Goal: Task Accomplishment & Management: Use online tool/utility

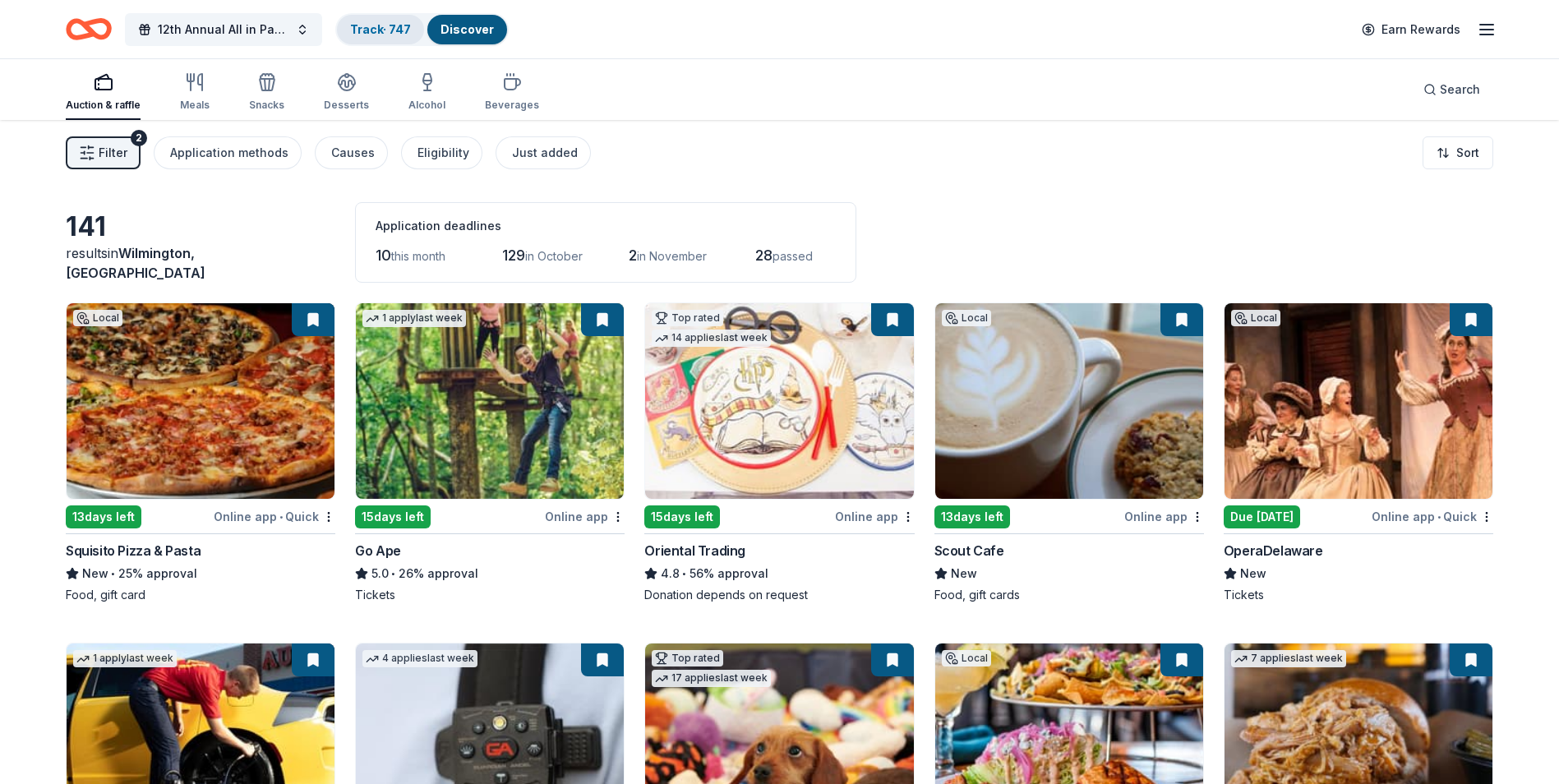
click at [371, 29] on link "Track · 747" at bounding box center [380, 29] width 61 height 14
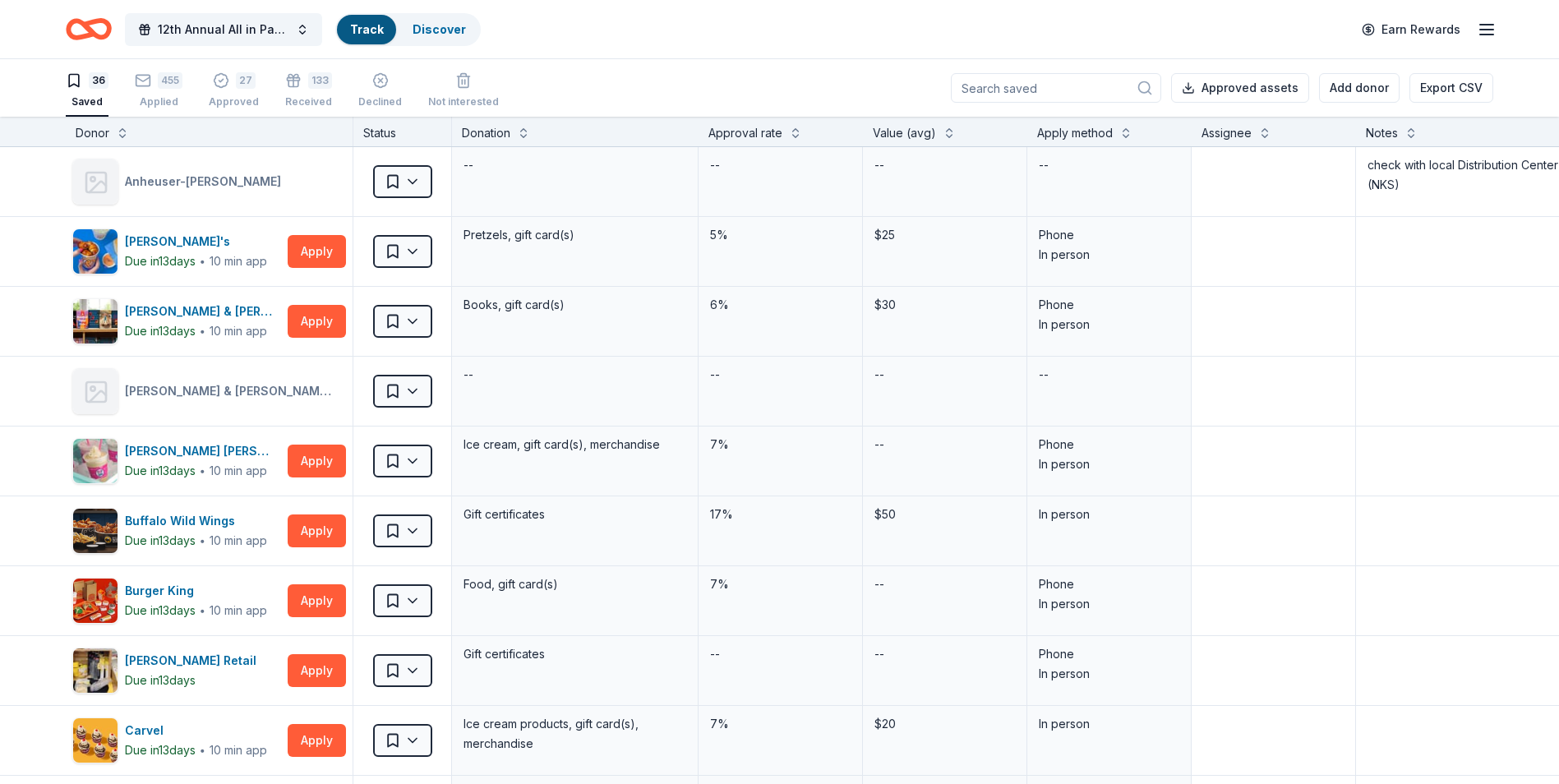
scroll to position [1, 0]
click at [160, 90] on div "455 Applied" at bounding box center [159, 89] width 48 height 36
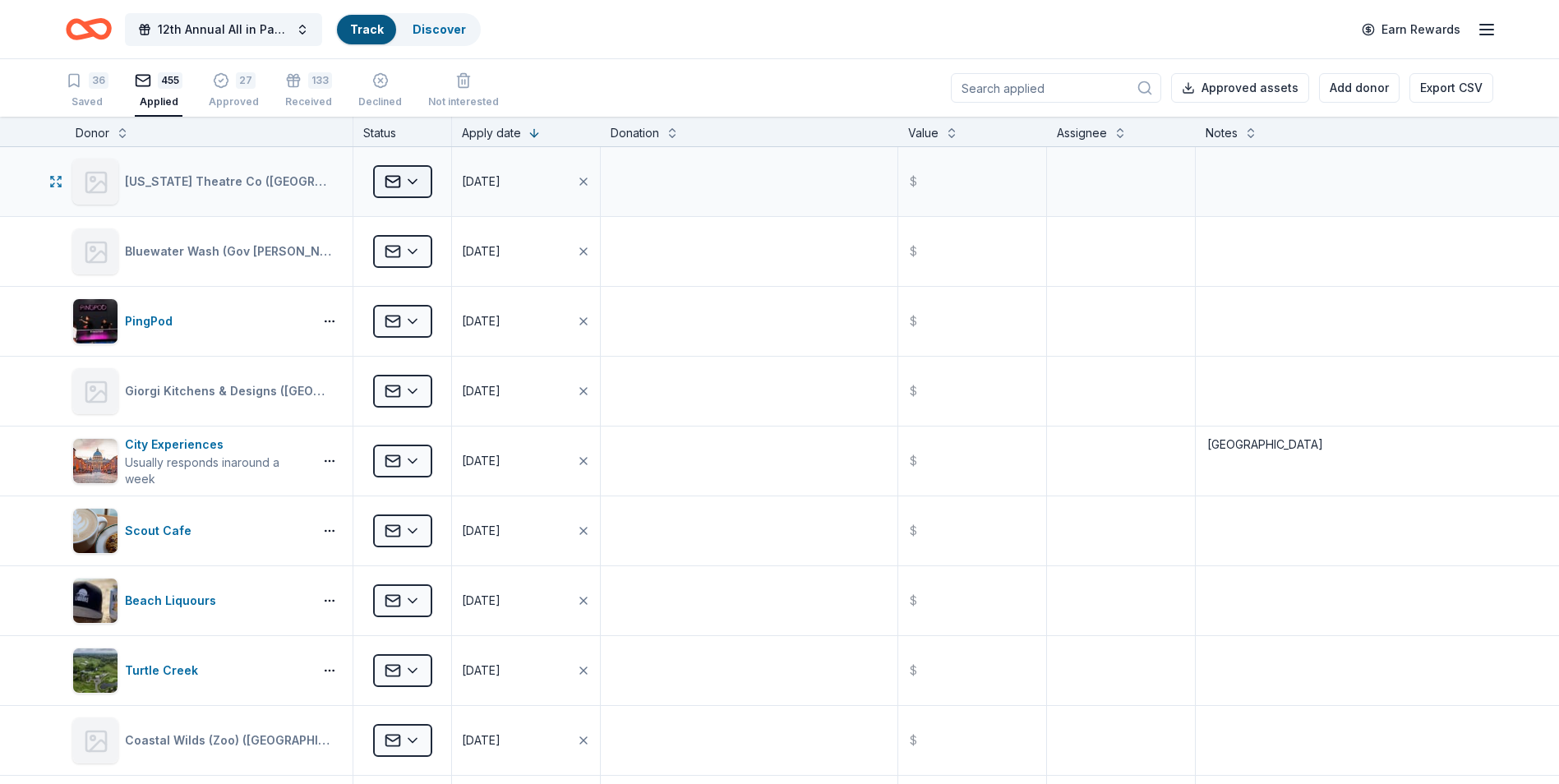
click at [415, 182] on html "12th Annual All in Paddle Raffle Track Discover Earn Rewards 36 Saved 455 Appli…" at bounding box center [779, 392] width 1559 height 784
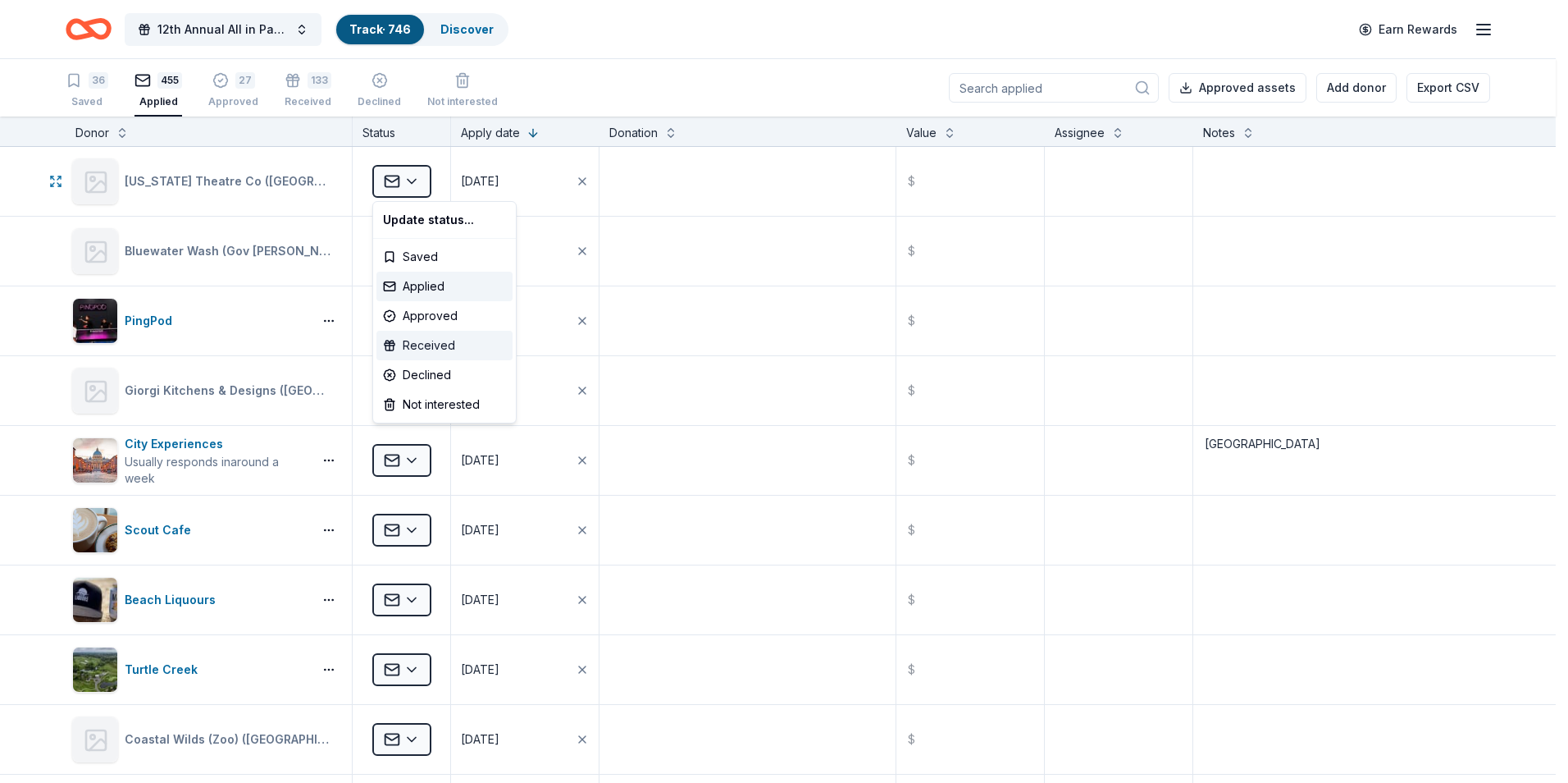
click at [419, 346] on div "Received" at bounding box center [445, 346] width 136 height 30
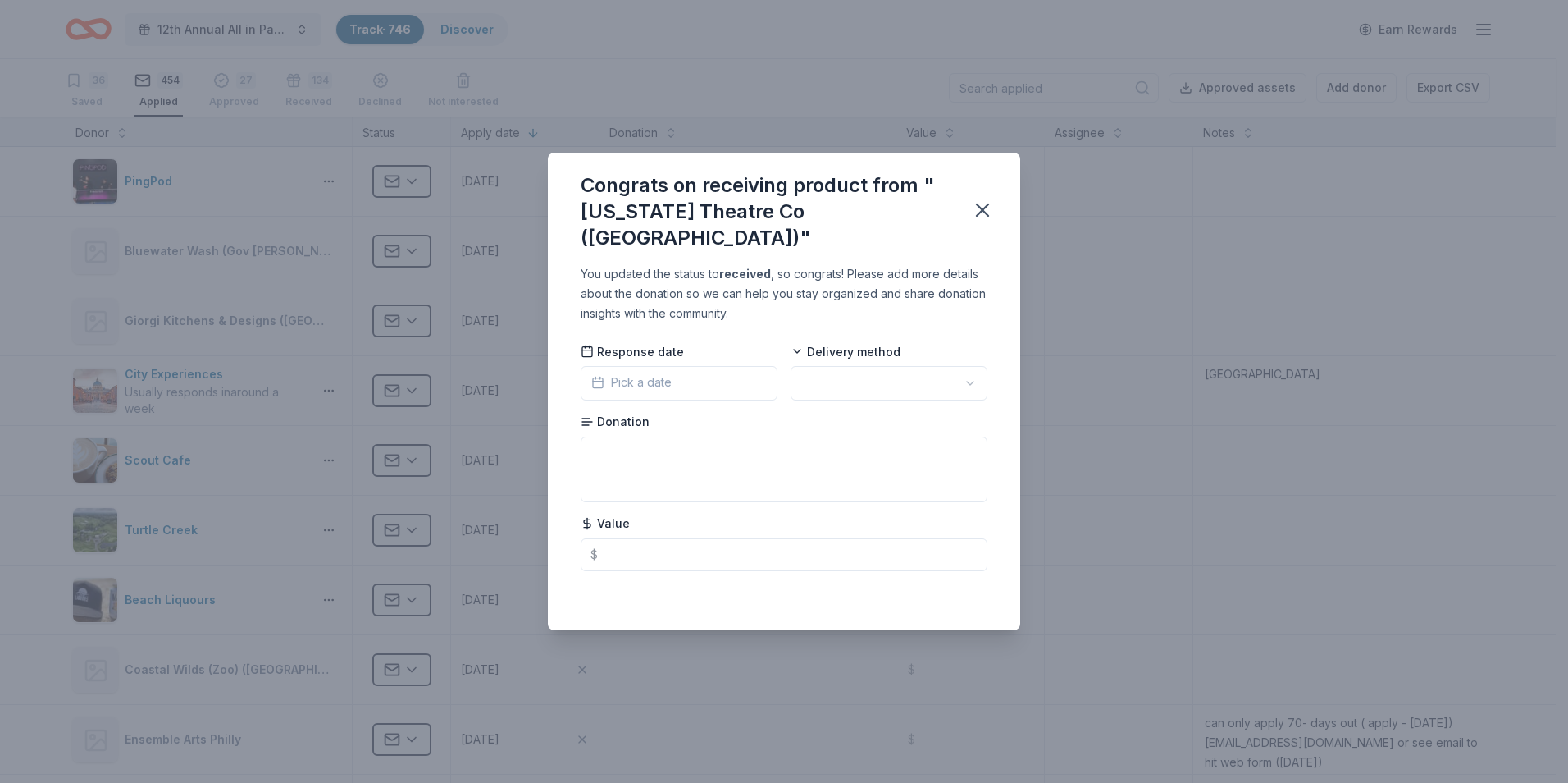
click at [707, 374] on button "Pick a date" at bounding box center [679, 383] width 197 height 34
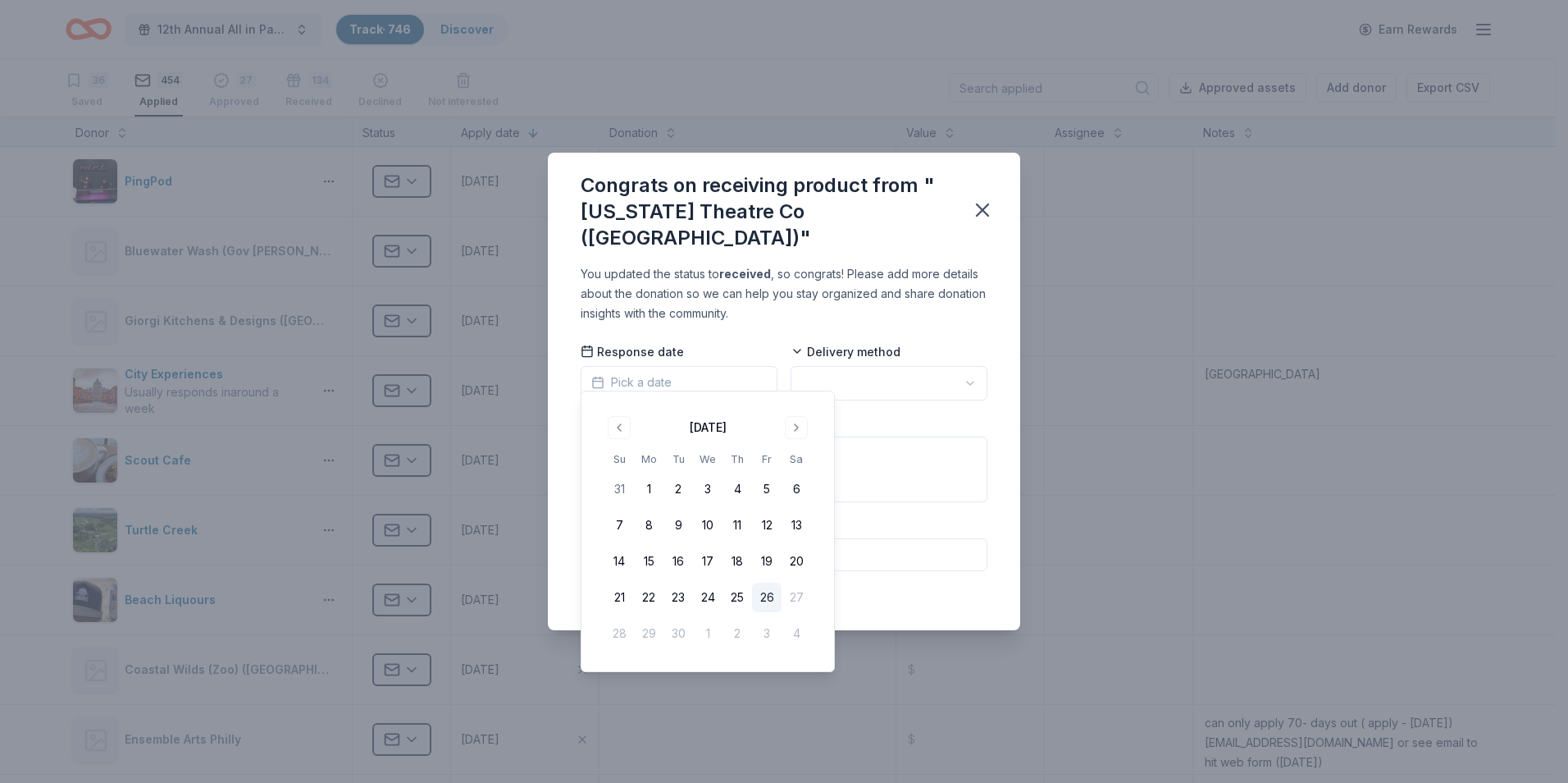
click at [767, 598] on button "26" at bounding box center [767, 597] width 30 height 30
click at [968, 368] on html "12th Annual All in Paddle Raffle Track · 746 Discover Earn Rewards 36 Saved 454…" at bounding box center [784, 392] width 1568 height 783
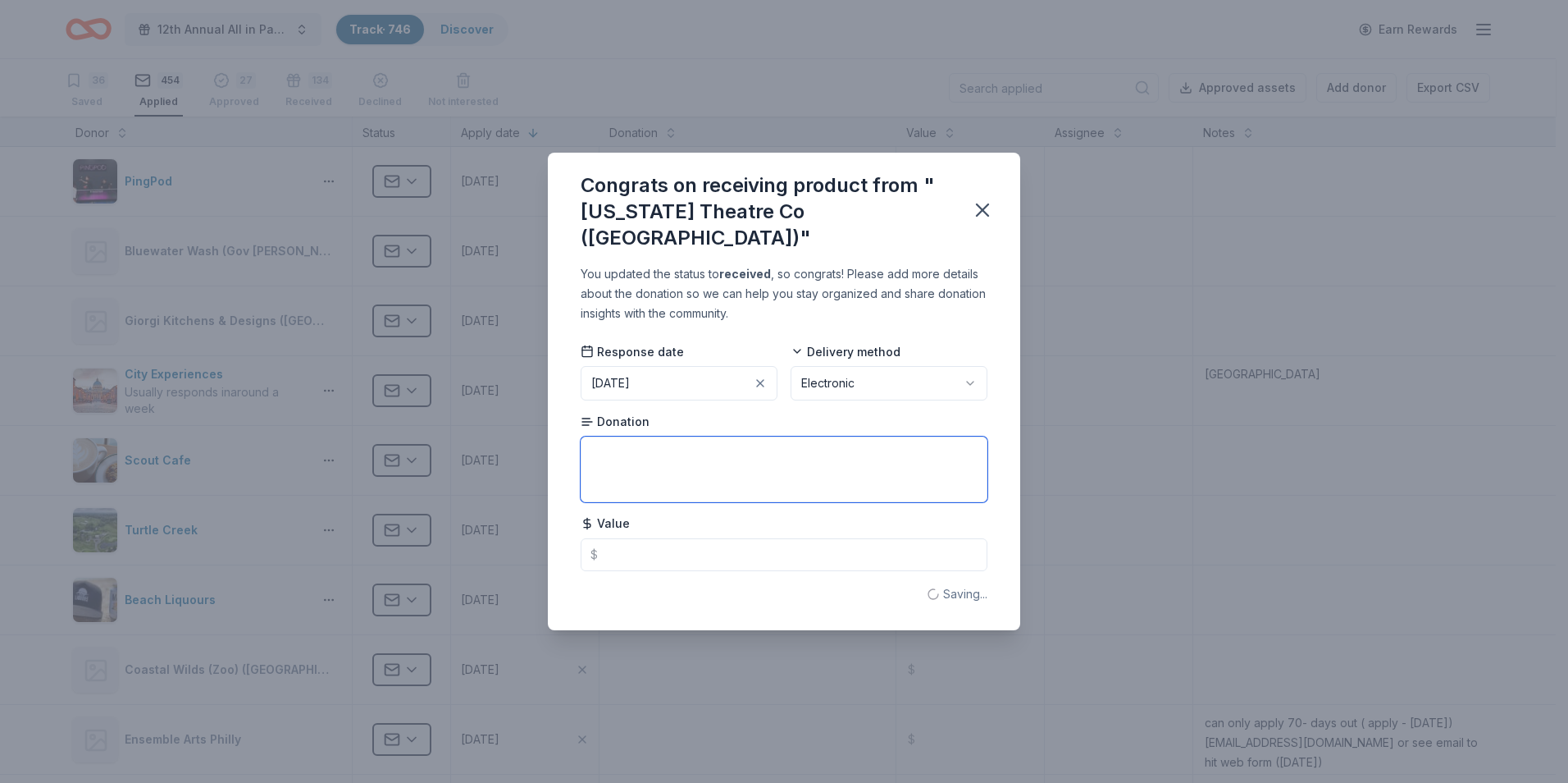
click at [619, 437] on textarea at bounding box center [784, 469] width 407 height 66
type textarea "2 tics to 2025/2026 season"
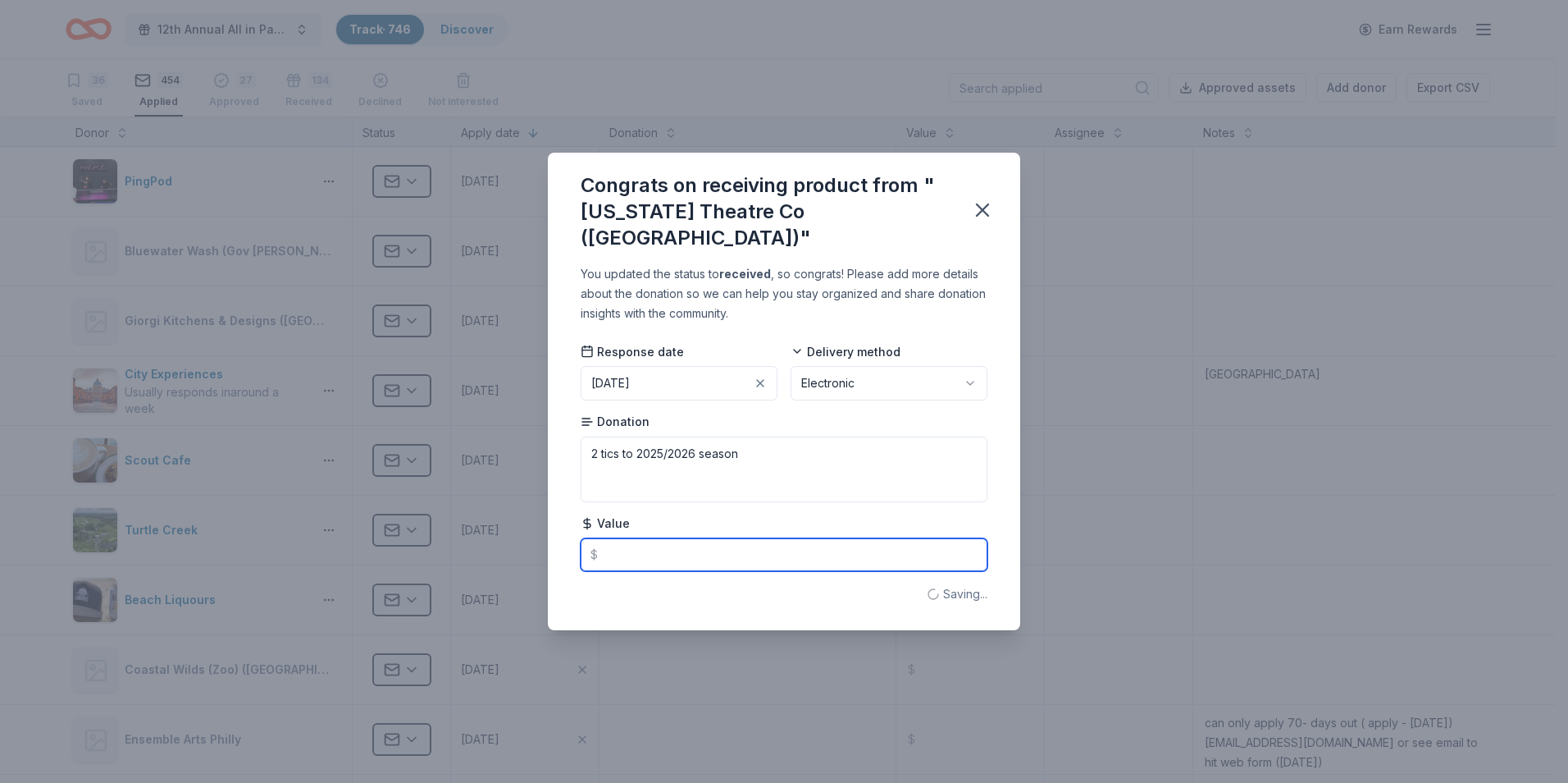
click at [616, 538] on input "text" at bounding box center [784, 554] width 407 height 33
type input "150.00"
click at [979, 214] on icon "button" at bounding box center [982, 209] width 11 height 11
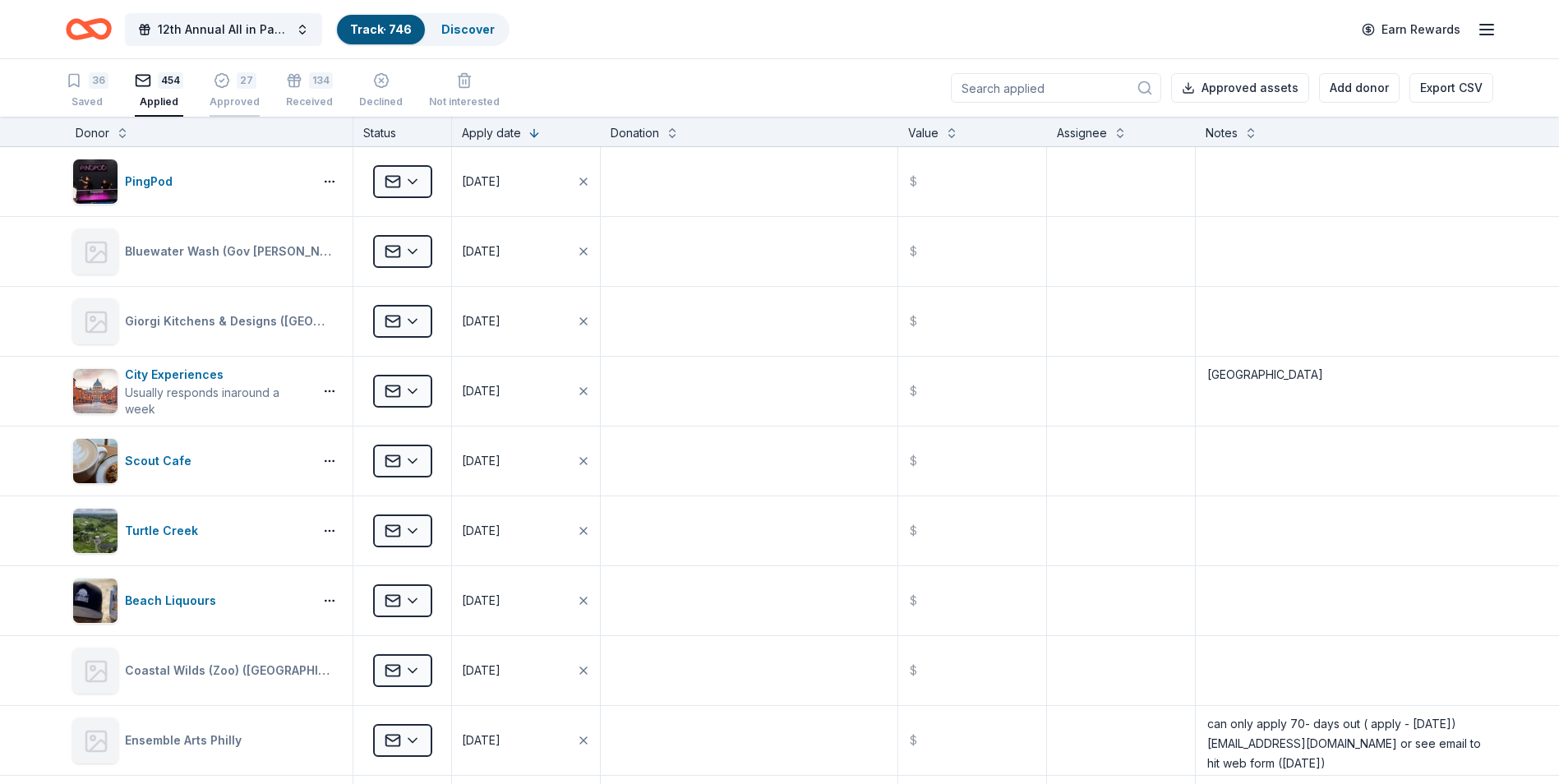
click at [239, 89] on div "27 Approved" at bounding box center [234, 90] width 50 height 36
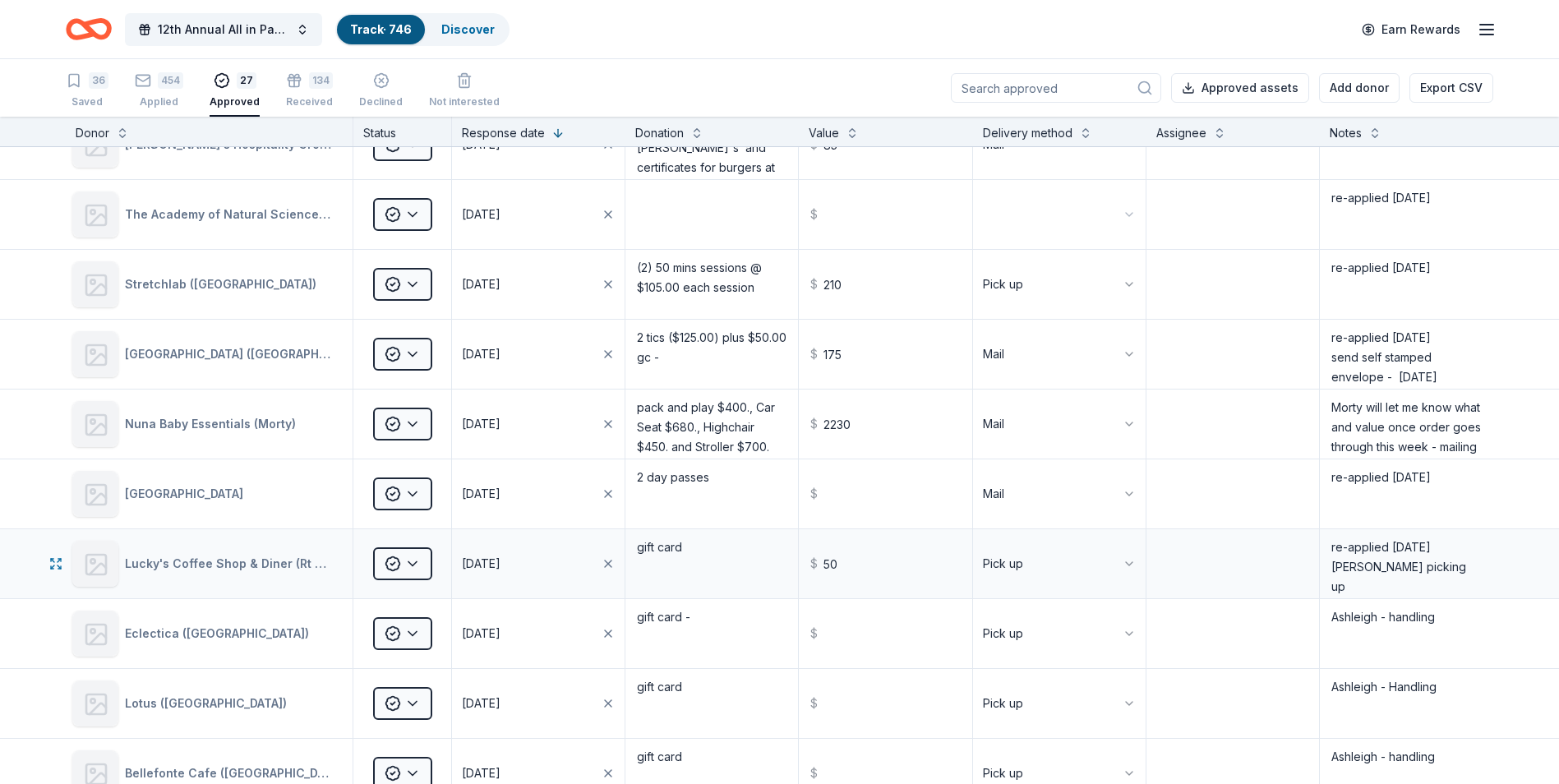
scroll to position [329, 0]
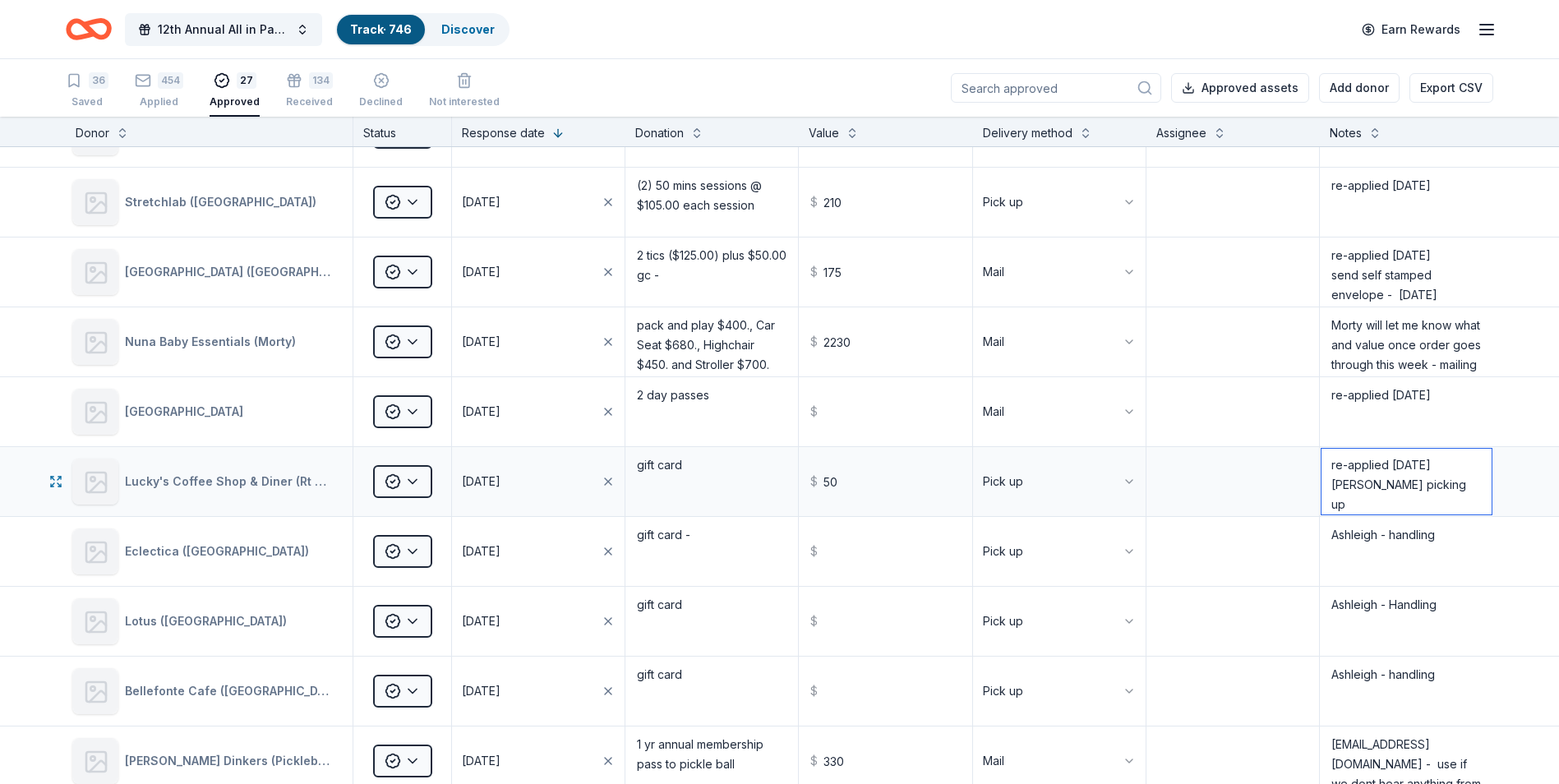
drag, startPoint x: 1359, startPoint y: 481, endPoint x: 1316, endPoint y: 481, distance: 43.0
click at [1321, 481] on textarea "re-applied [DATE] [PERSON_NAME] picking up" at bounding box center [1406, 481] width 170 height 66
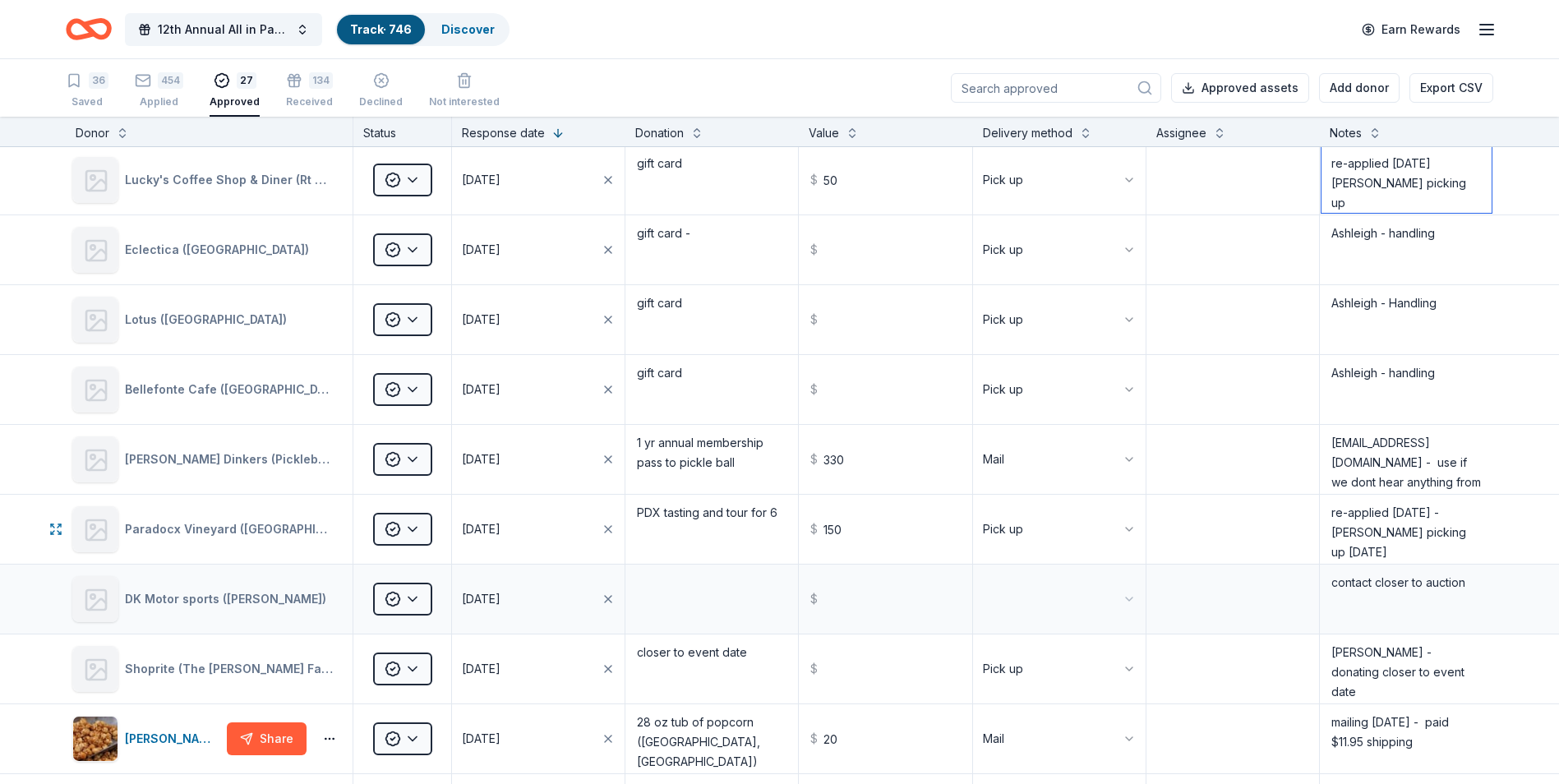
scroll to position [657, 0]
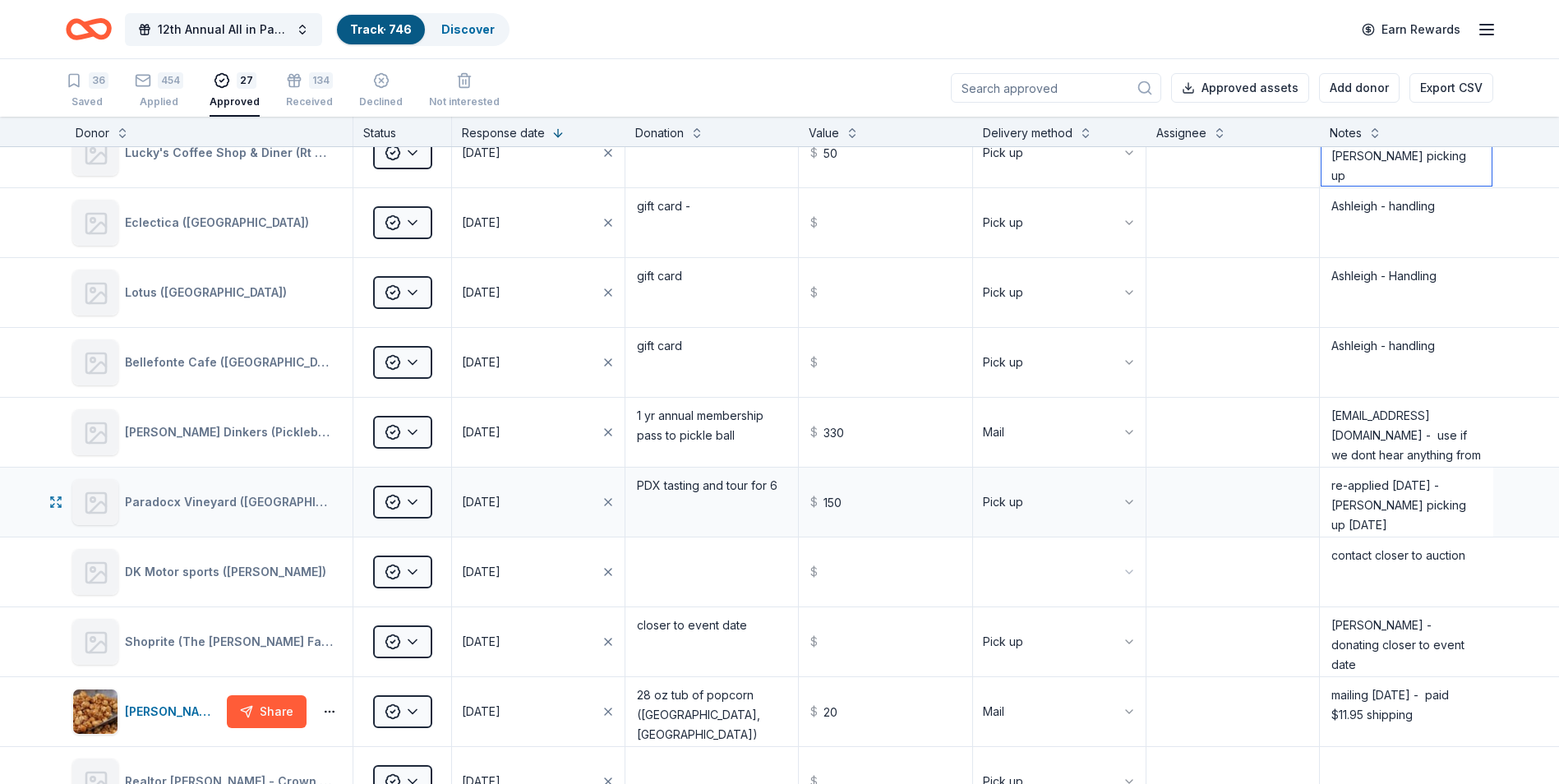
type textarea "re-applied [DATE] [PERSON_NAME] picking up"
drag, startPoint x: 1461, startPoint y: 503, endPoint x: 1360, endPoint y: 512, distance: 101.4
click at [1360, 512] on textarea "re-applied [DATE] - [PERSON_NAME] picking up [DATE]" at bounding box center [1406, 502] width 170 height 66
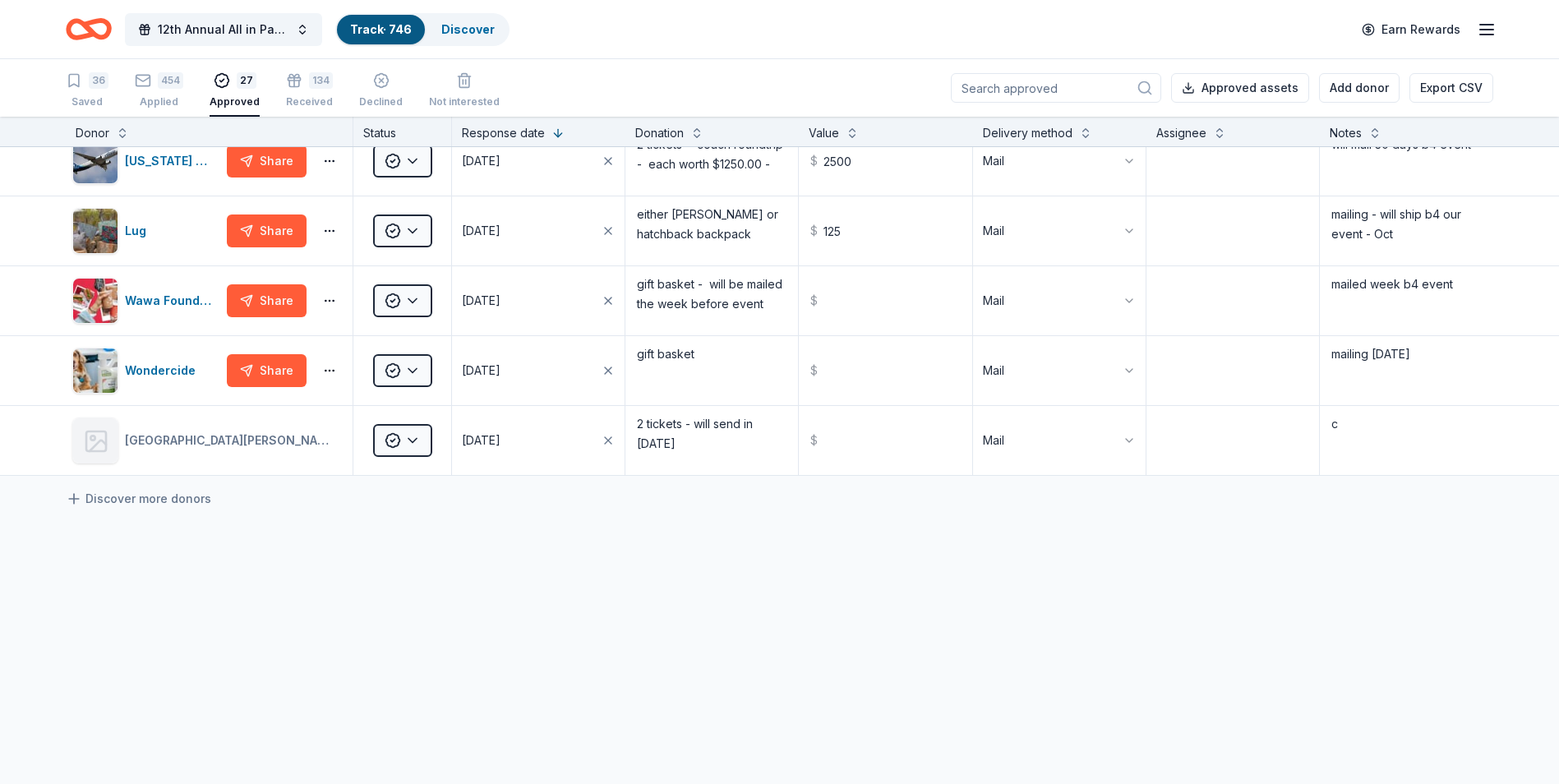
scroll to position [1, 0]
type textarea "re-applied [DATE] - [PERSON_NAME] has"
drag, startPoint x: 1337, startPoint y: 422, endPoint x: 1320, endPoint y: 422, distance: 17.0
click at [1321, 422] on textarea "c" at bounding box center [1406, 439] width 170 height 66
type textarea "mailing [DATE]"
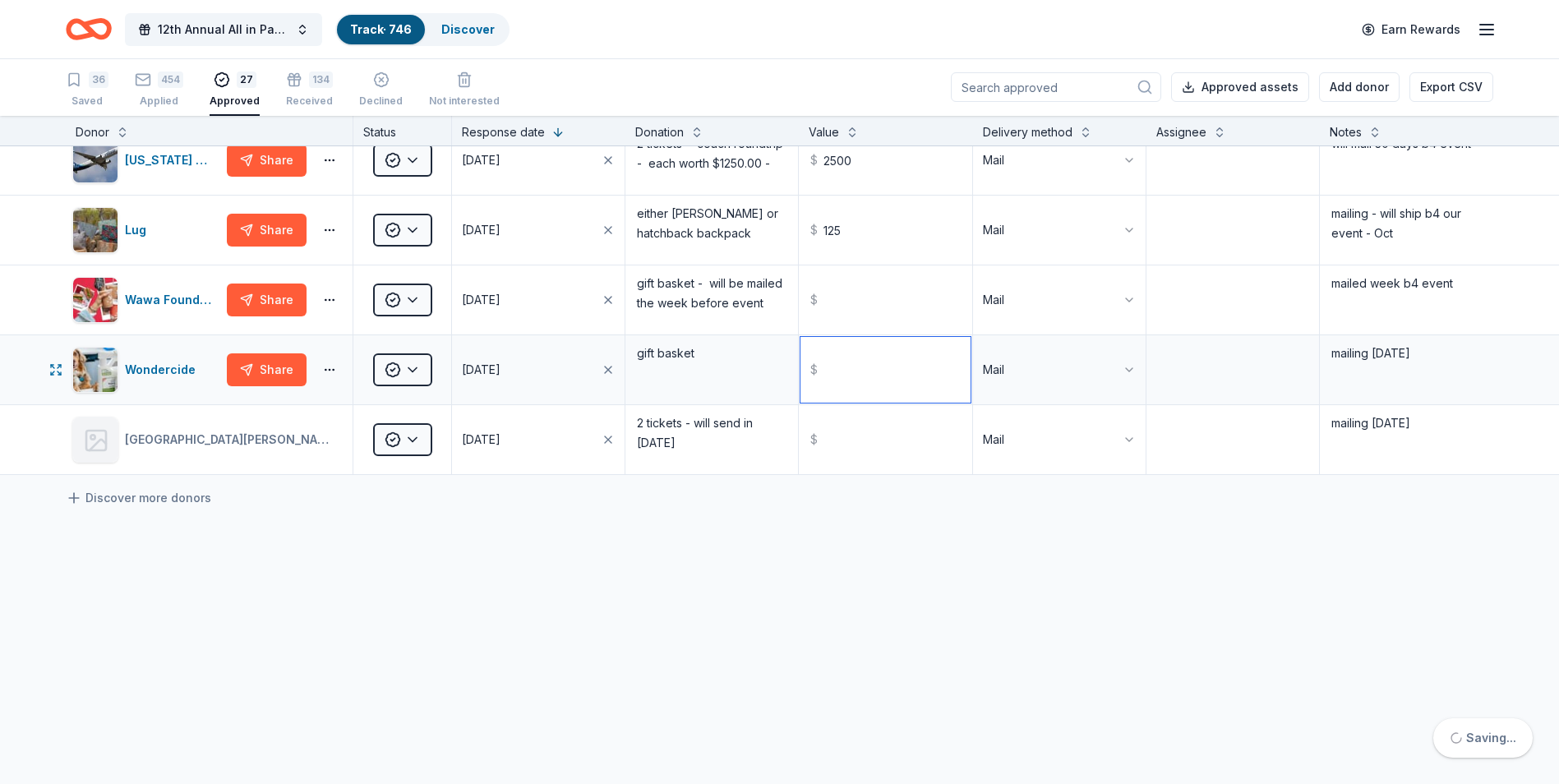
click at [952, 359] on input "text" at bounding box center [885, 369] width 170 height 66
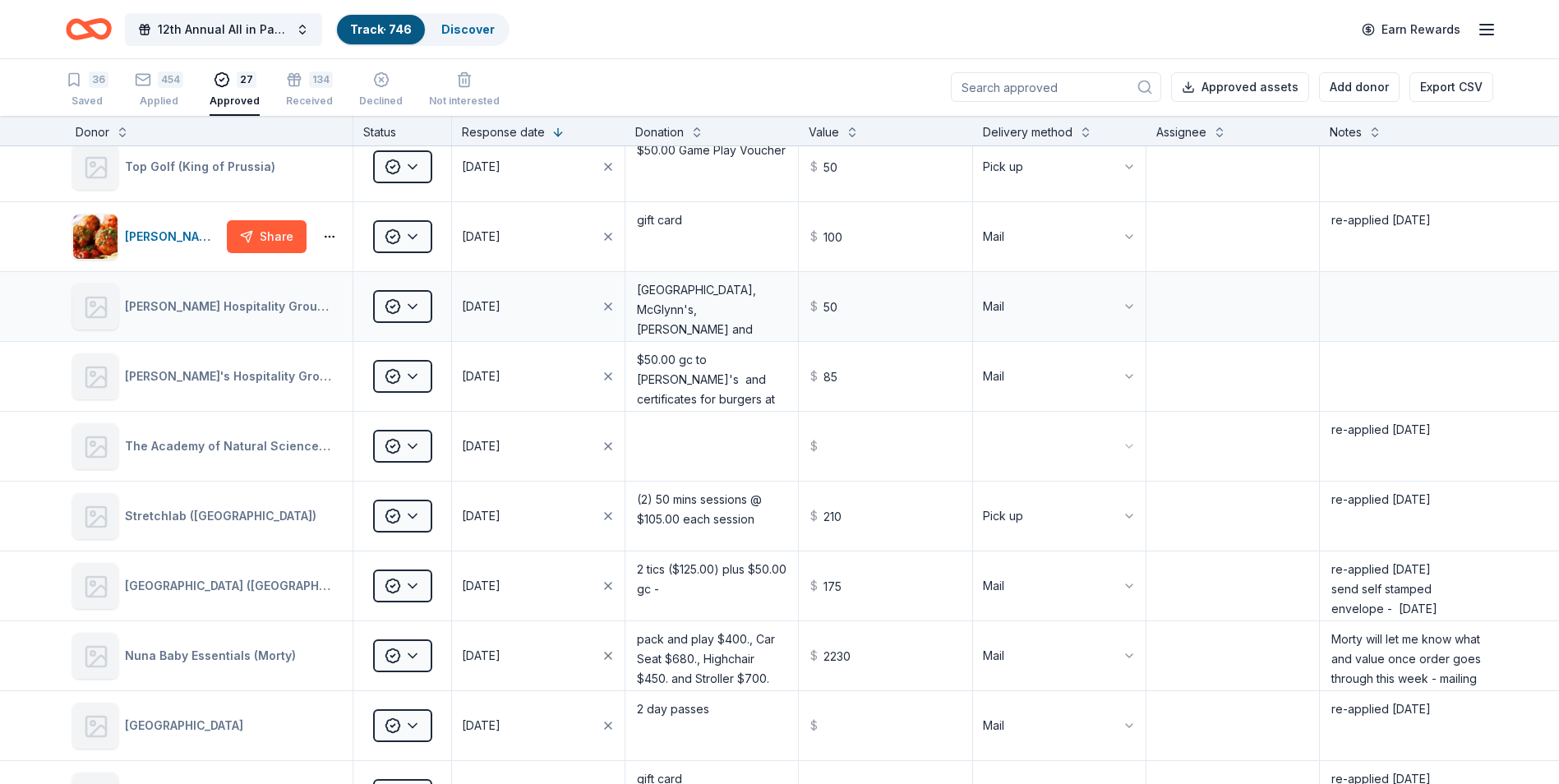
scroll to position [0, 0]
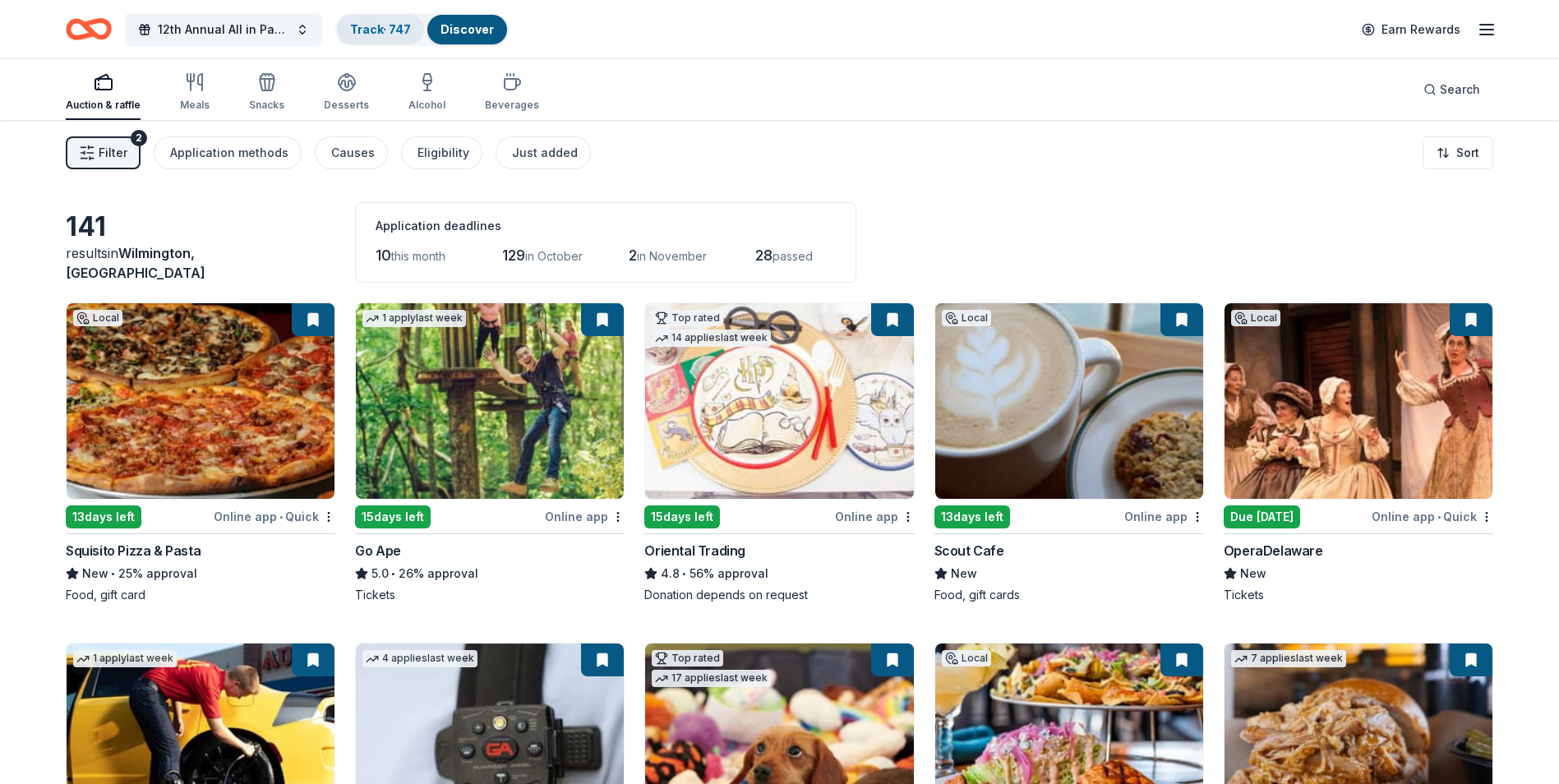
click at [372, 30] on link "Track · 747" at bounding box center [380, 29] width 61 height 14
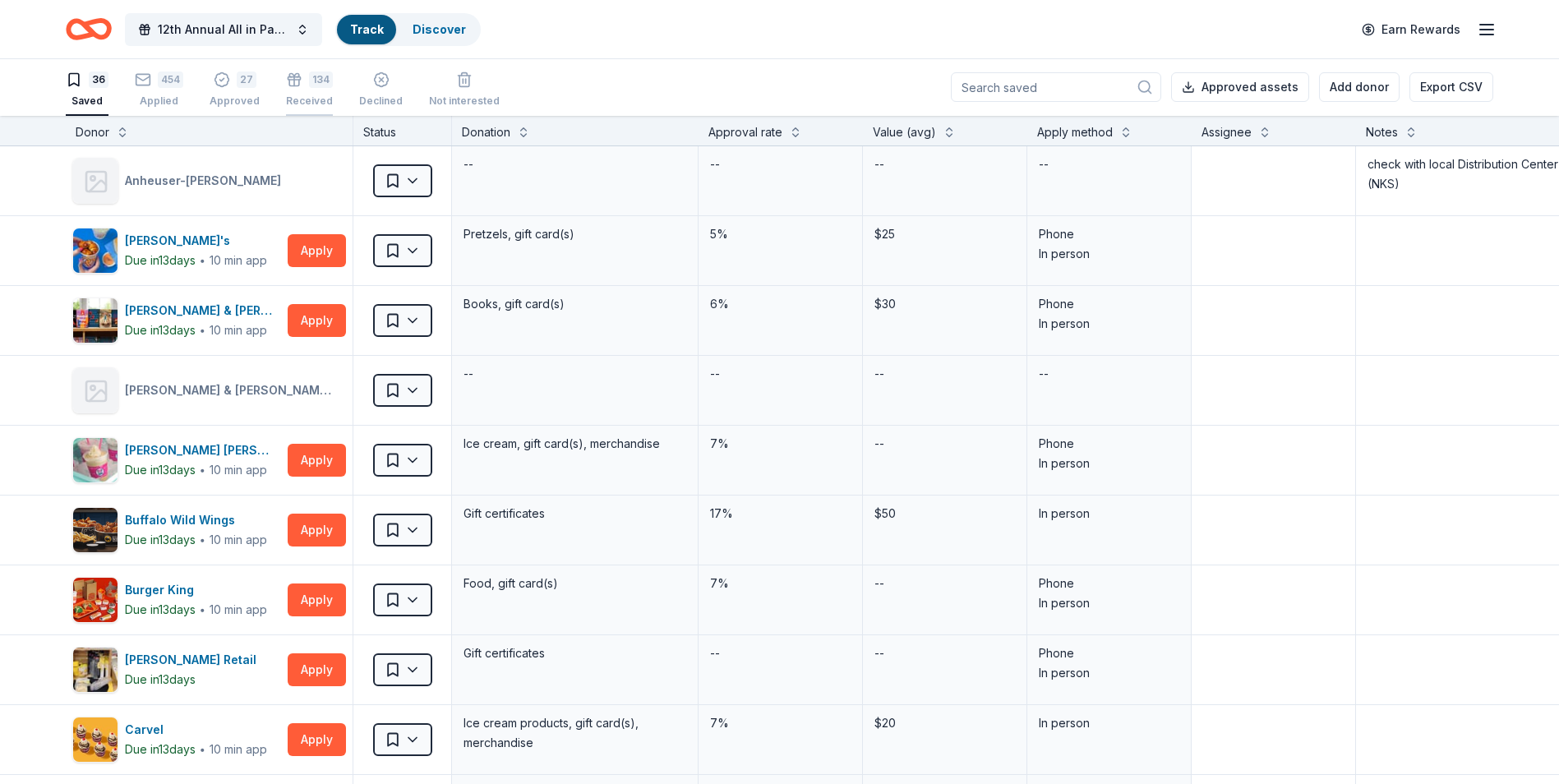
click at [309, 97] on div "Received" at bounding box center [309, 101] width 47 height 13
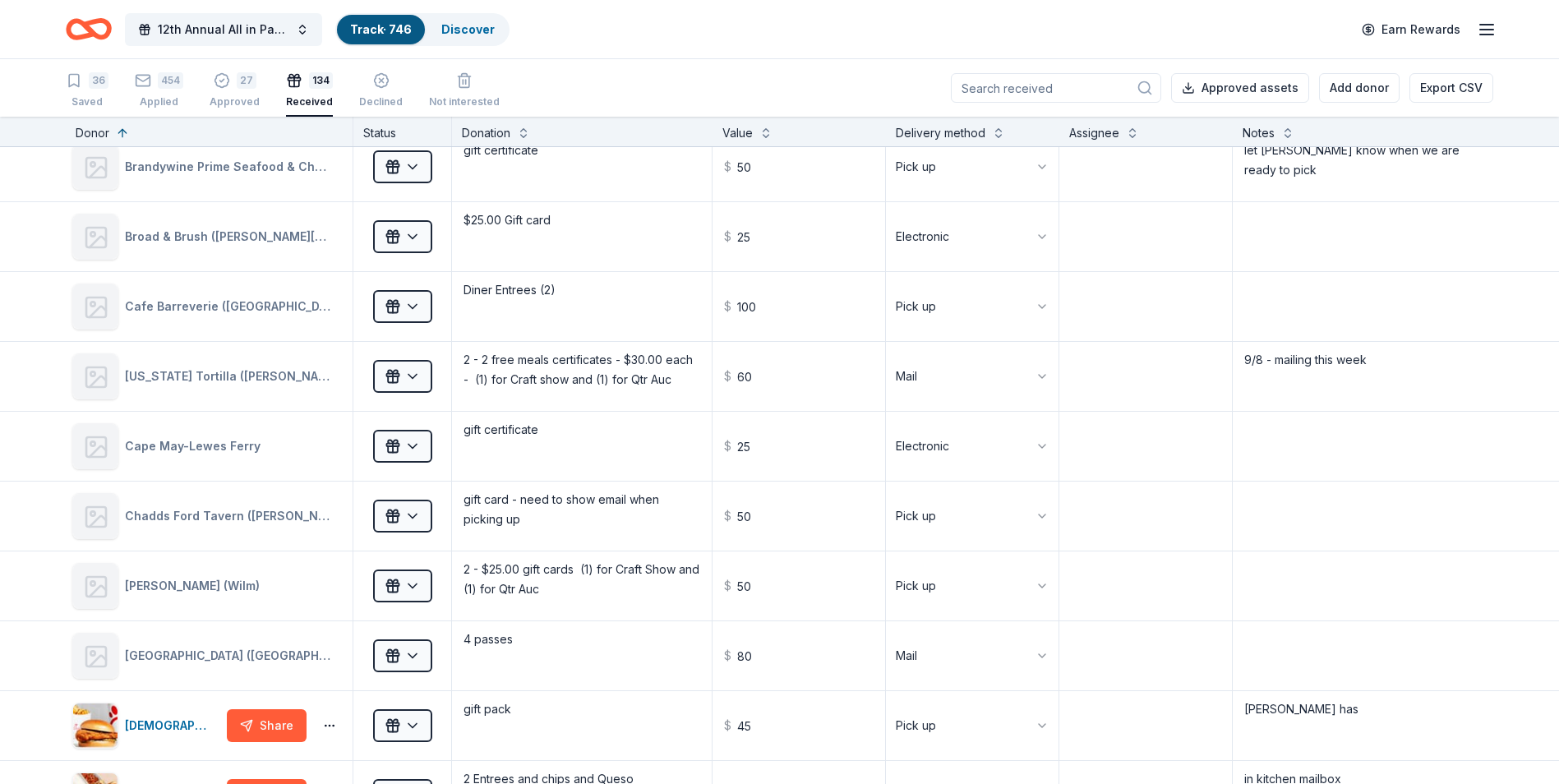
scroll to position [1315, 0]
